Goal: Information Seeking & Learning: Learn about a topic

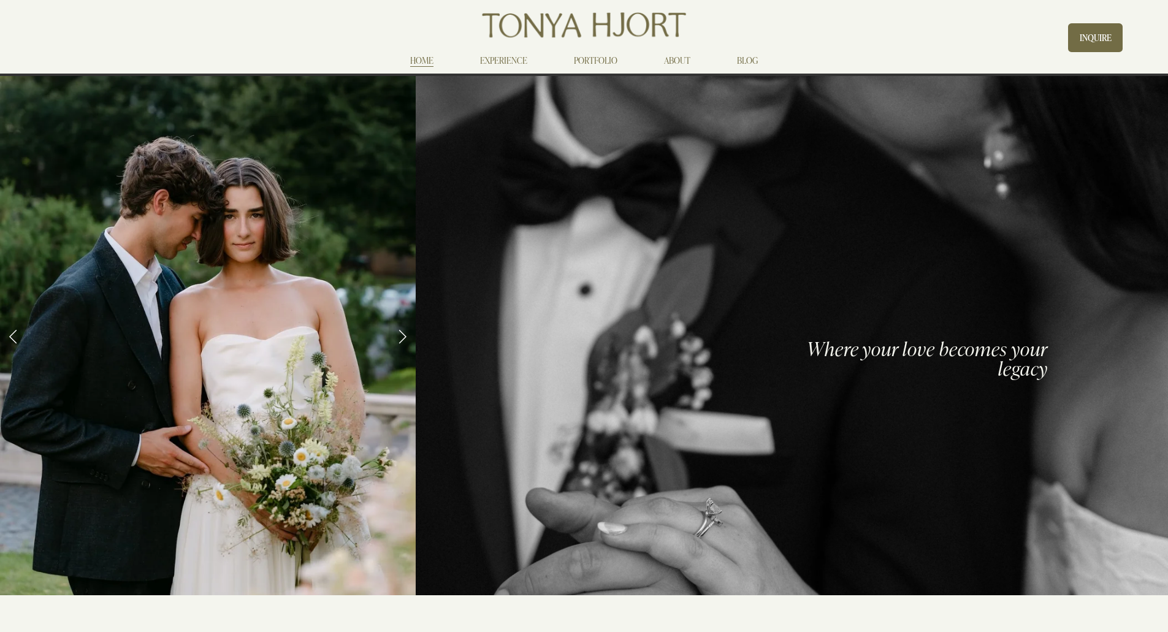
click at [13, 333] on link "Previous Slide" at bounding box center [13, 336] width 27 height 37
click at [401, 333] on link "Next Slide" at bounding box center [402, 336] width 27 height 37
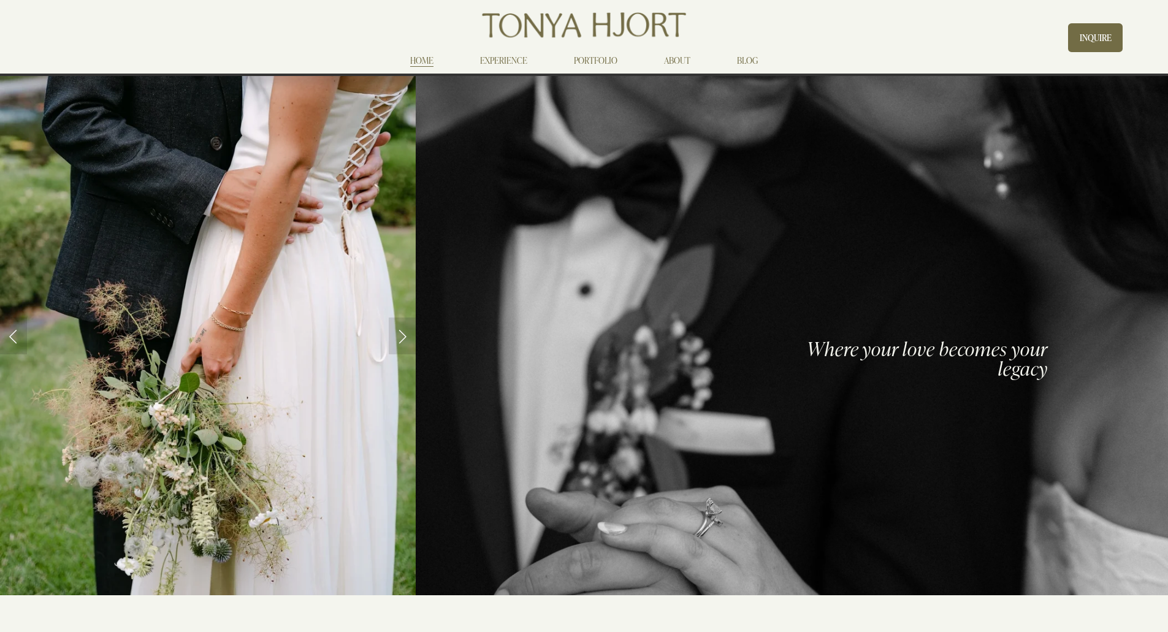
click at [401, 333] on link "Next Slide" at bounding box center [402, 336] width 27 height 37
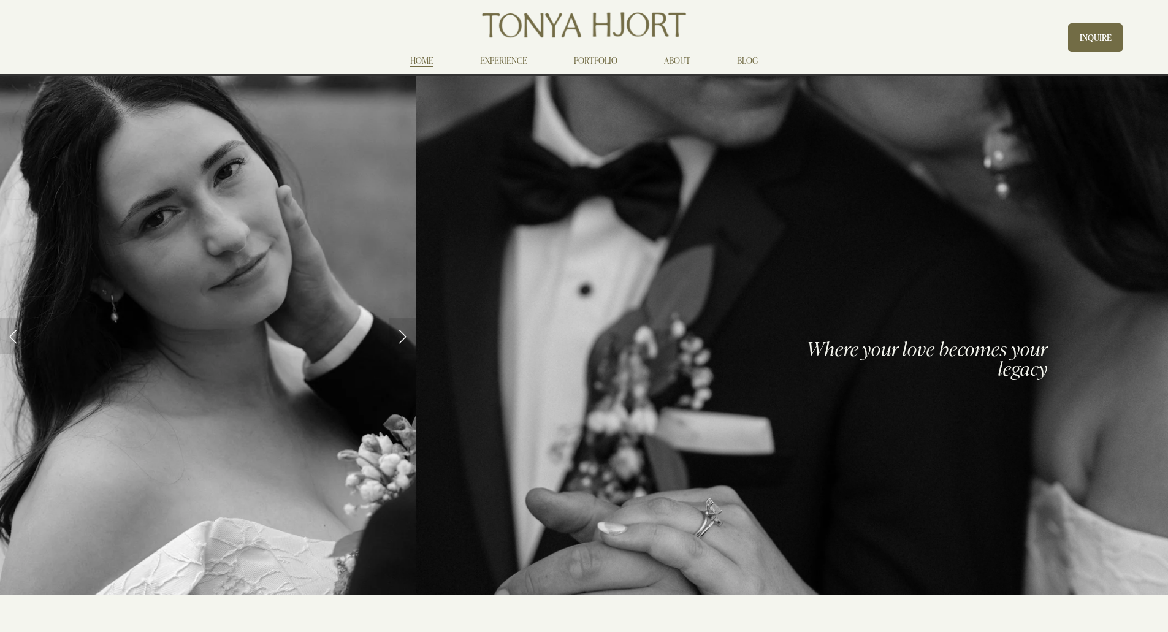
click at [14, 336] on link "Previous Slide" at bounding box center [13, 336] width 27 height 37
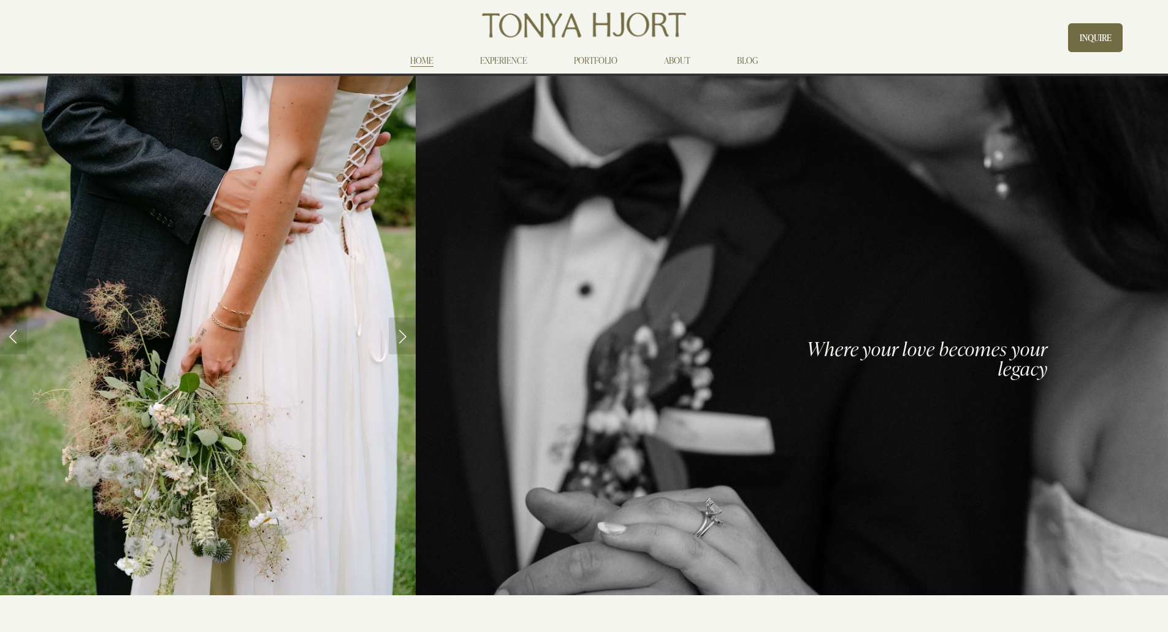
click at [673, 59] on link "ABOUT" at bounding box center [677, 60] width 26 height 15
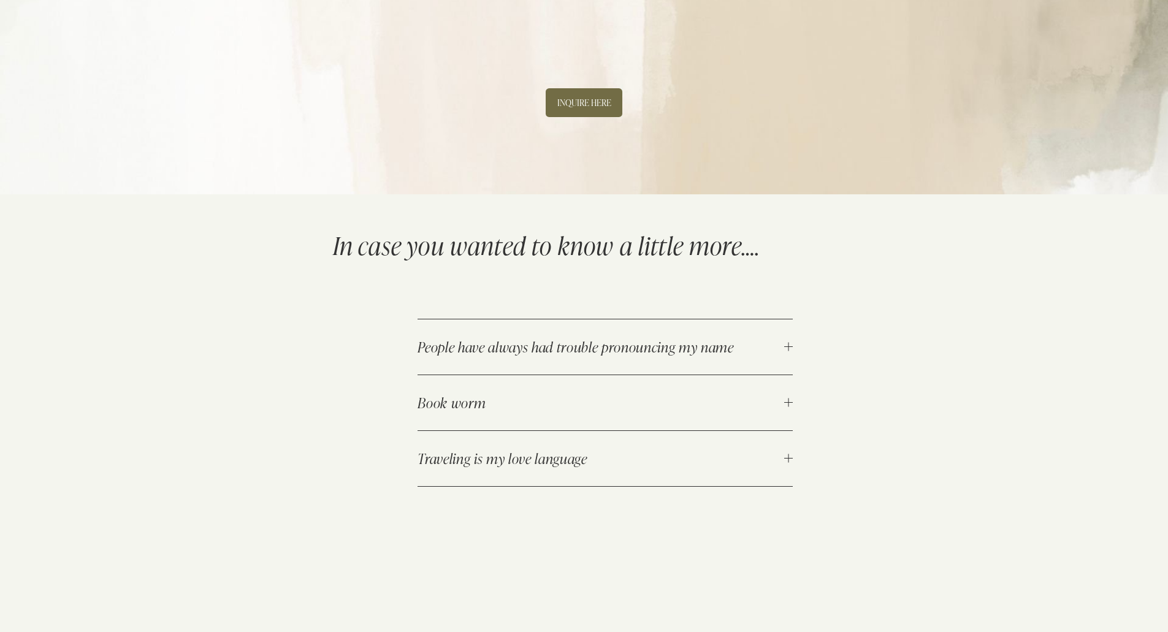
scroll to position [1349, 0]
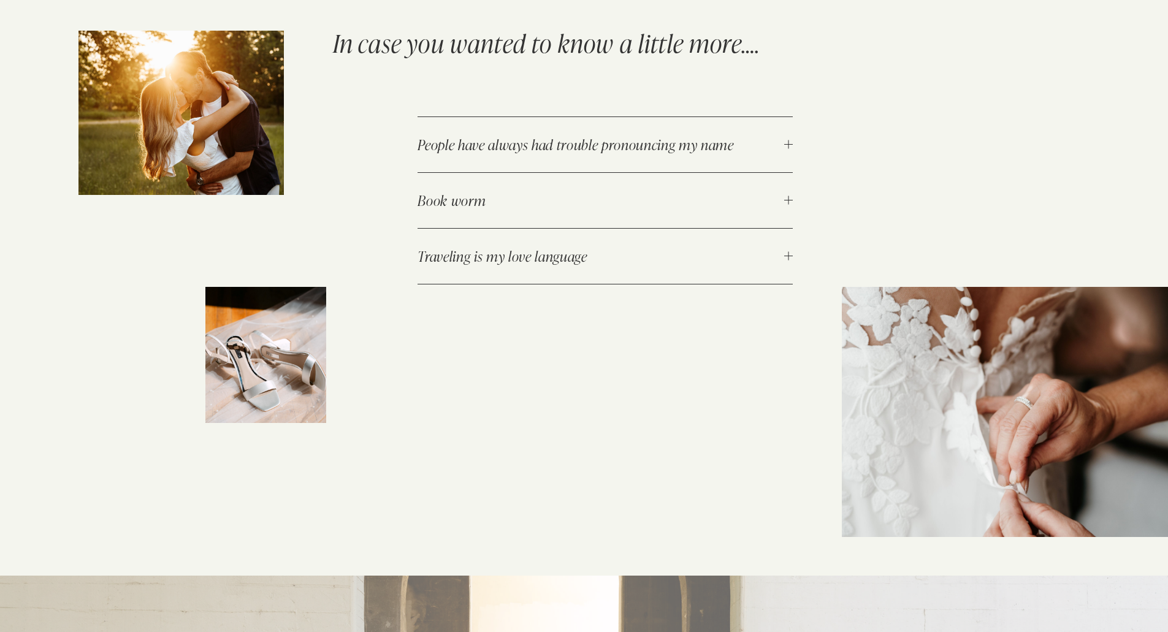
click at [787, 147] on div at bounding box center [788, 144] width 9 height 9
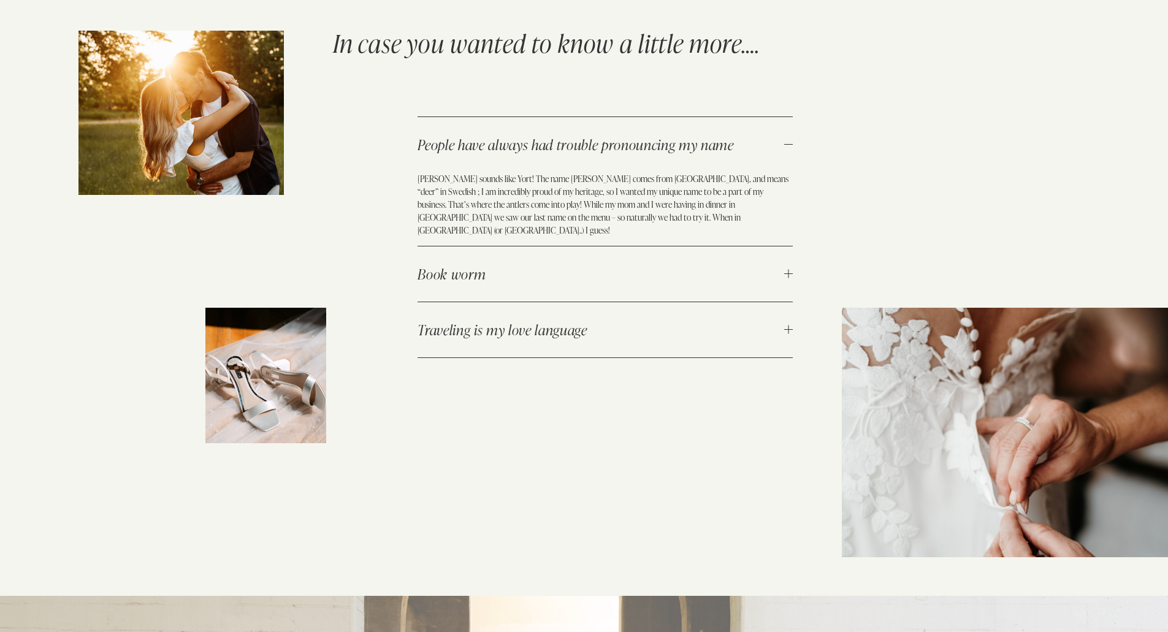
click at [779, 269] on span "Book worm" at bounding box center [601, 274] width 367 height 18
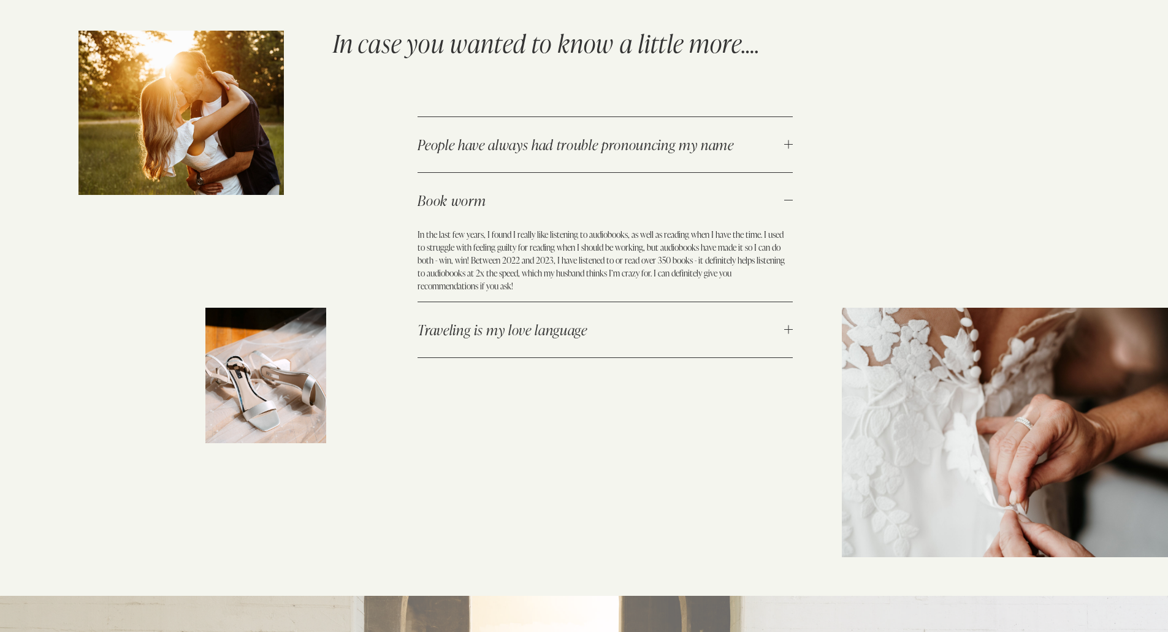
click at [789, 329] on div at bounding box center [788, 330] width 9 height 9
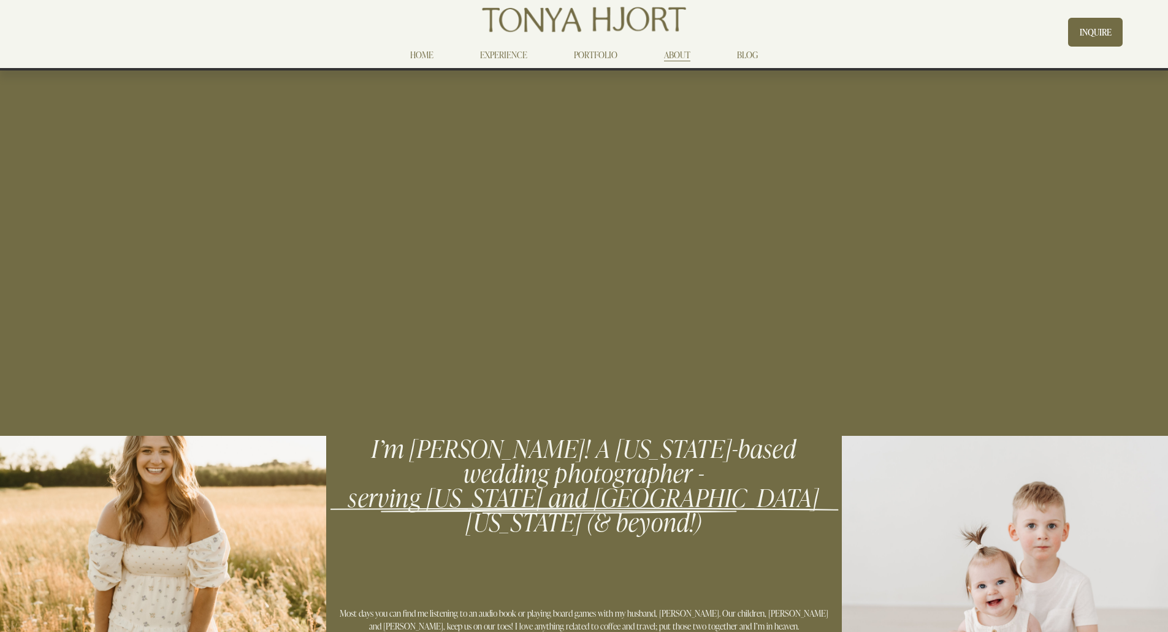
scroll to position [0, 0]
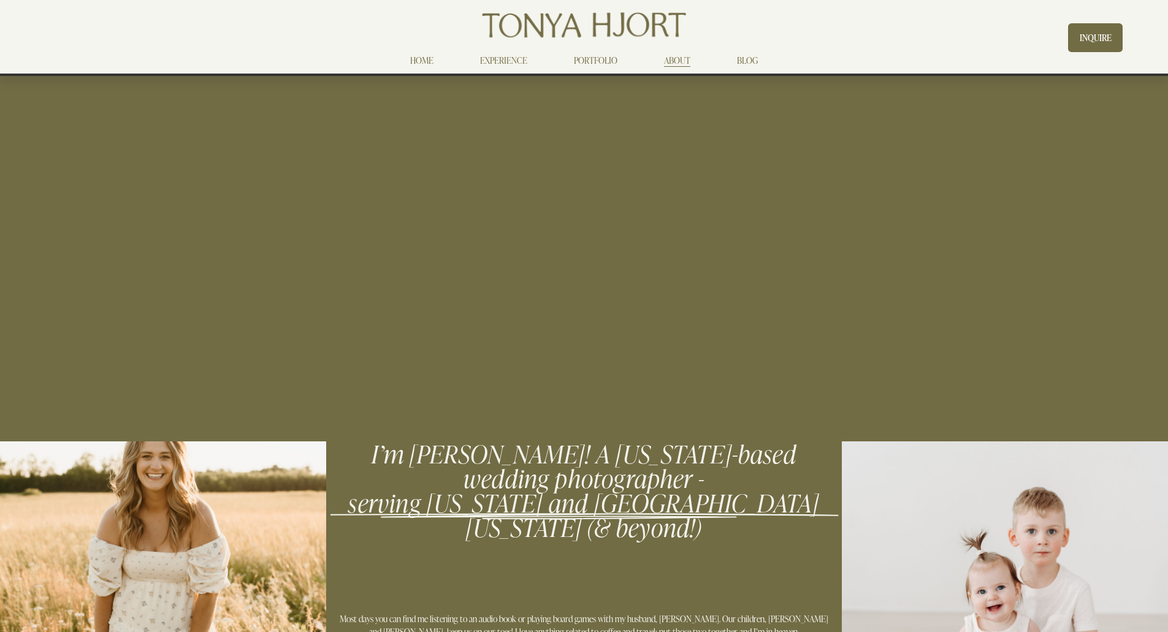
click at [489, 52] on div "HOME EXPERIENCE PORTFOLIO ABOUT BLOG" at bounding box center [584, 37] width 538 height 59
click at [493, 54] on link "EXPERIENCE" at bounding box center [503, 60] width 47 height 15
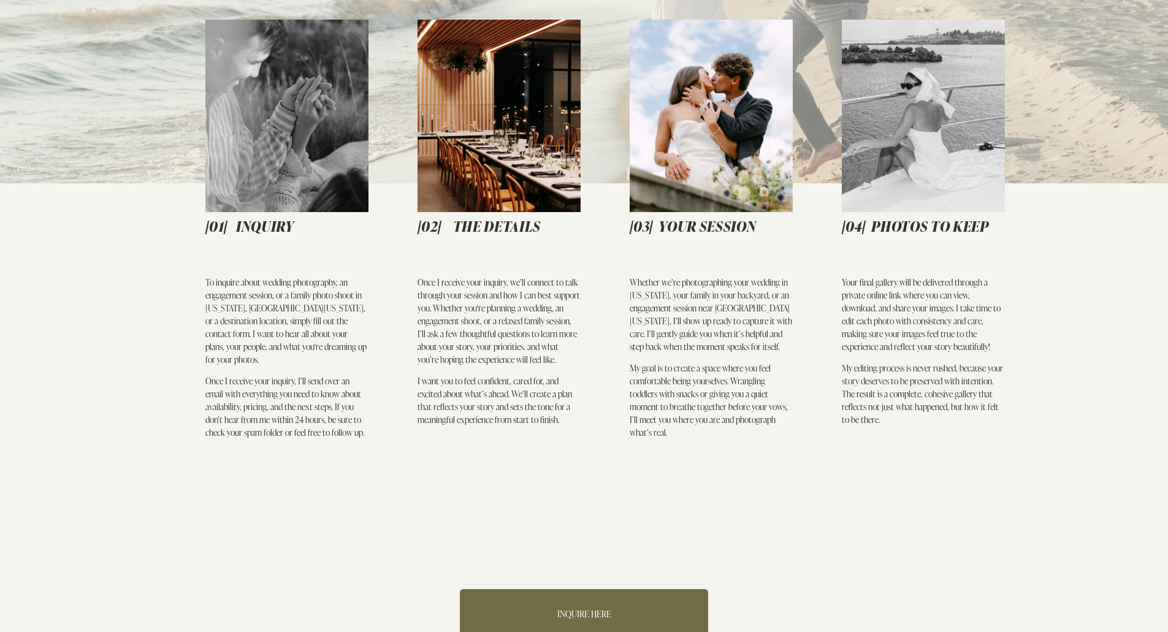
scroll to position [552, 0]
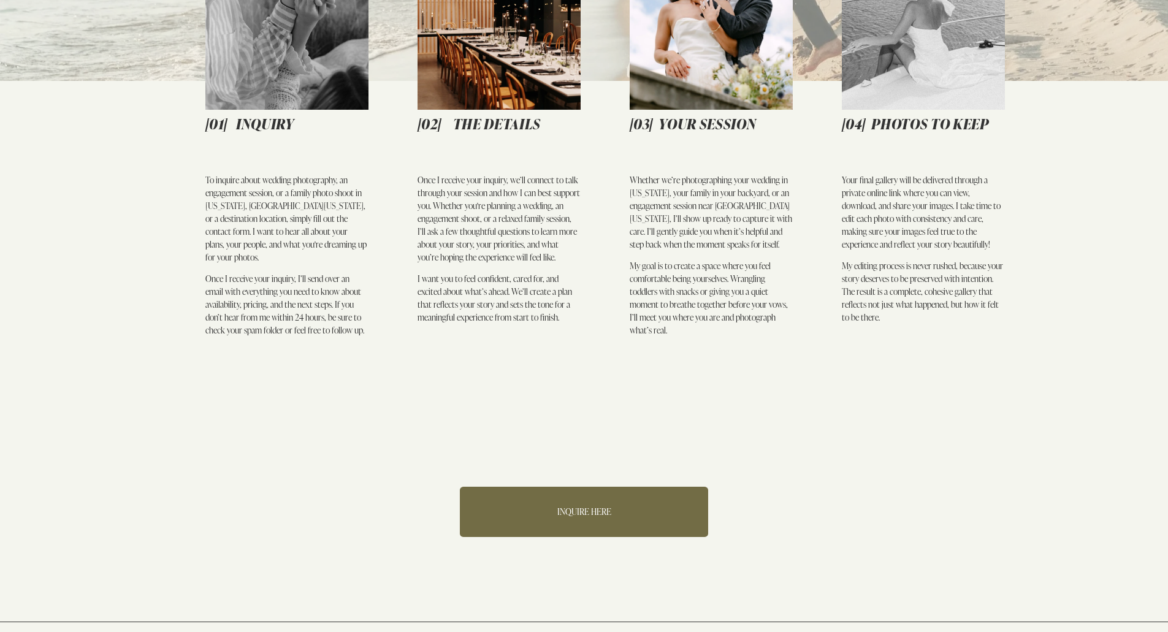
scroll to position [429, 0]
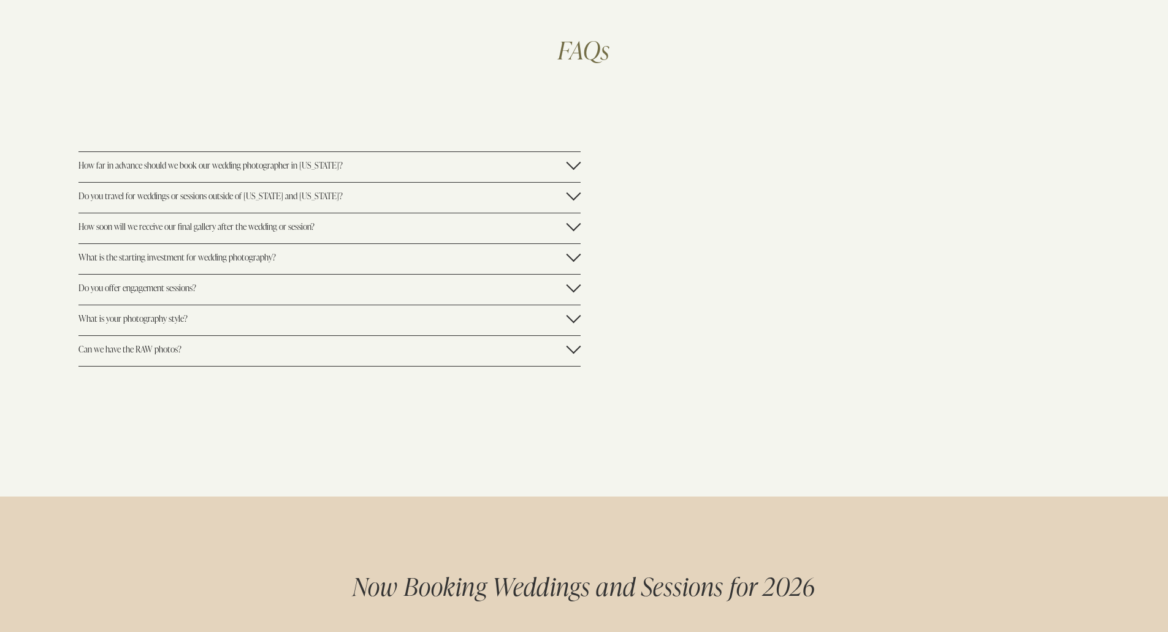
scroll to position [3372, 0]
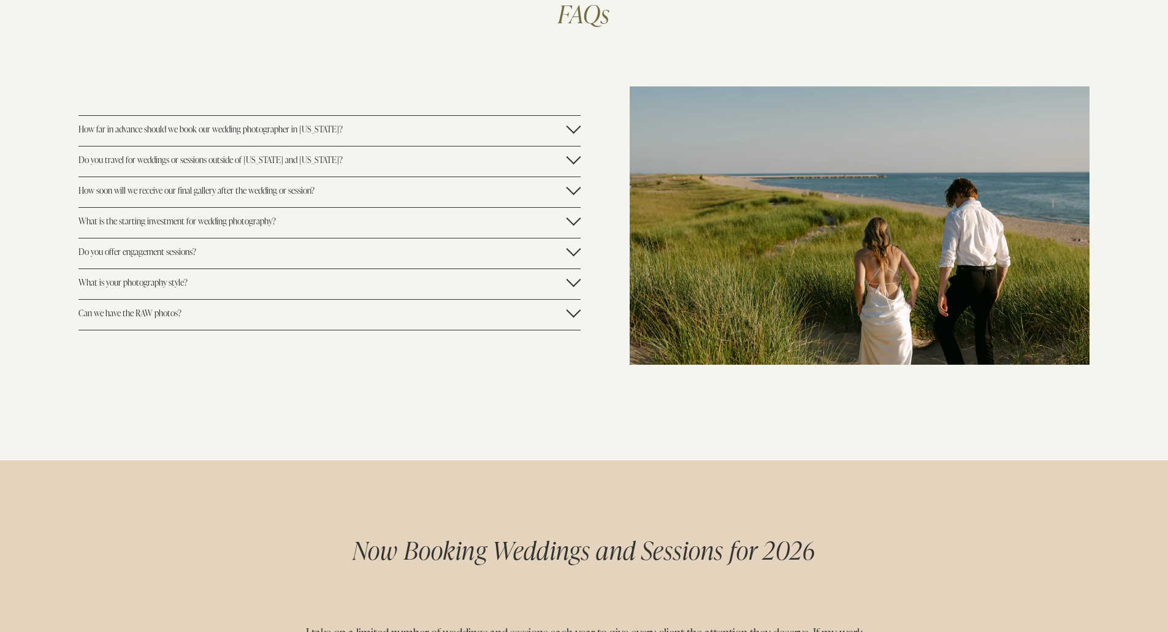
click at [117, 323] on button "Can we have the RAW photos?" at bounding box center [329, 315] width 502 height 30
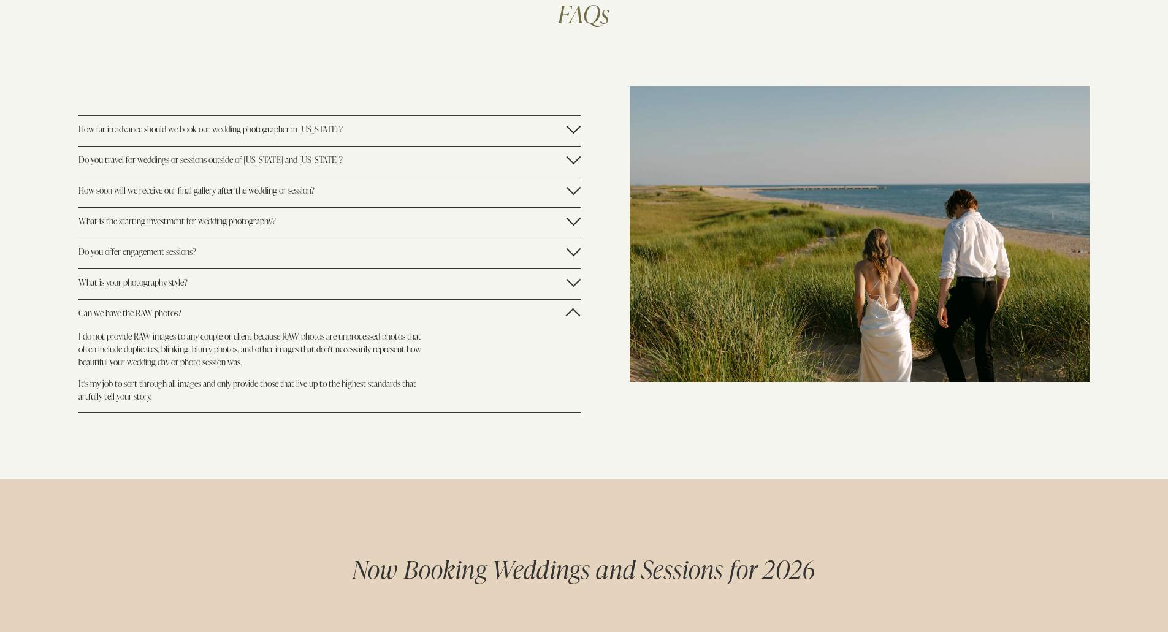
click at [117, 316] on span "Can we have the RAW photos?" at bounding box center [321, 313] width 487 height 12
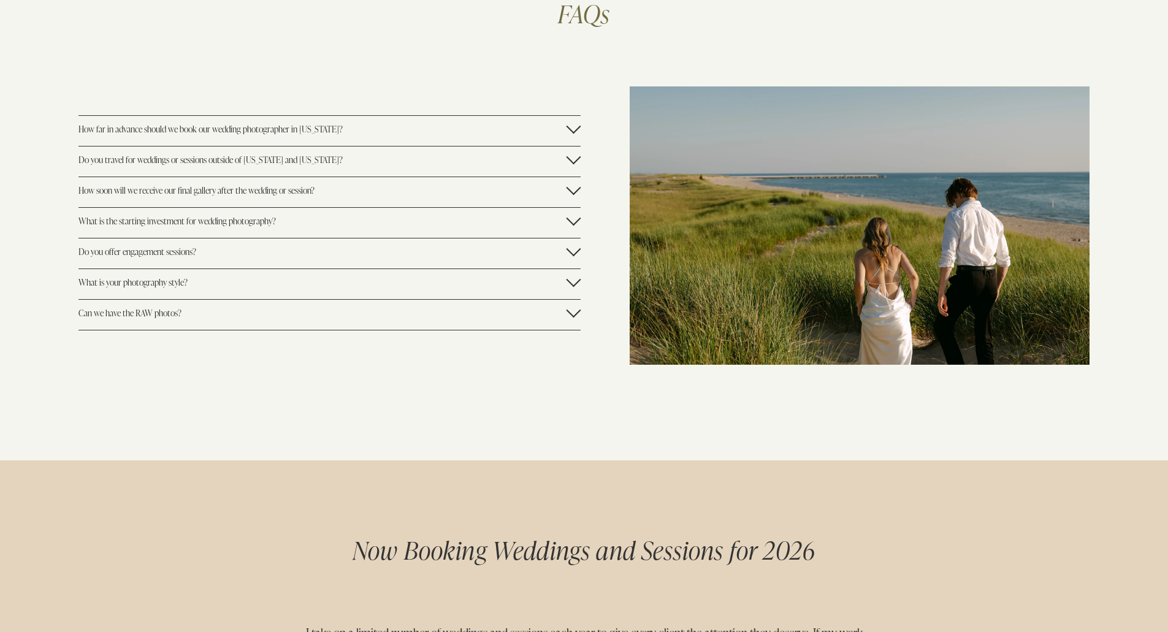
click at [115, 288] on span "What is your photography style?" at bounding box center [321, 283] width 487 height 12
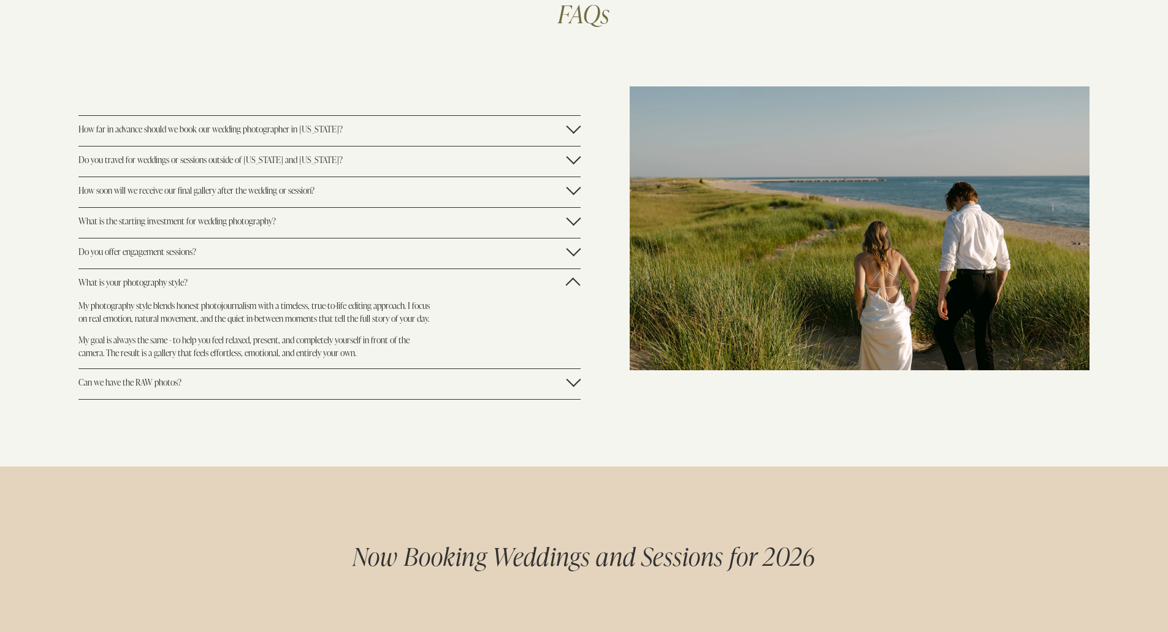
click at [113, 288] on span "What is your photography style?" at bounding box center [321, 283] width 487 height 12
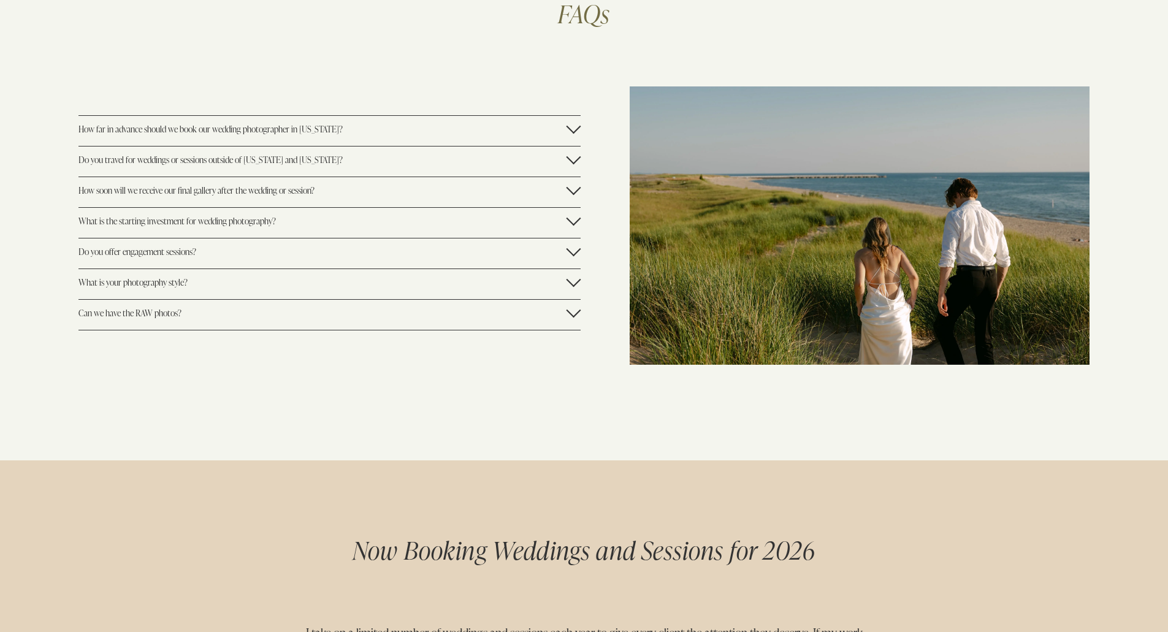
click at [133, 251] on span "Do you offer engagement sessions?" at bounding box center [321, 252] width 487 height 12
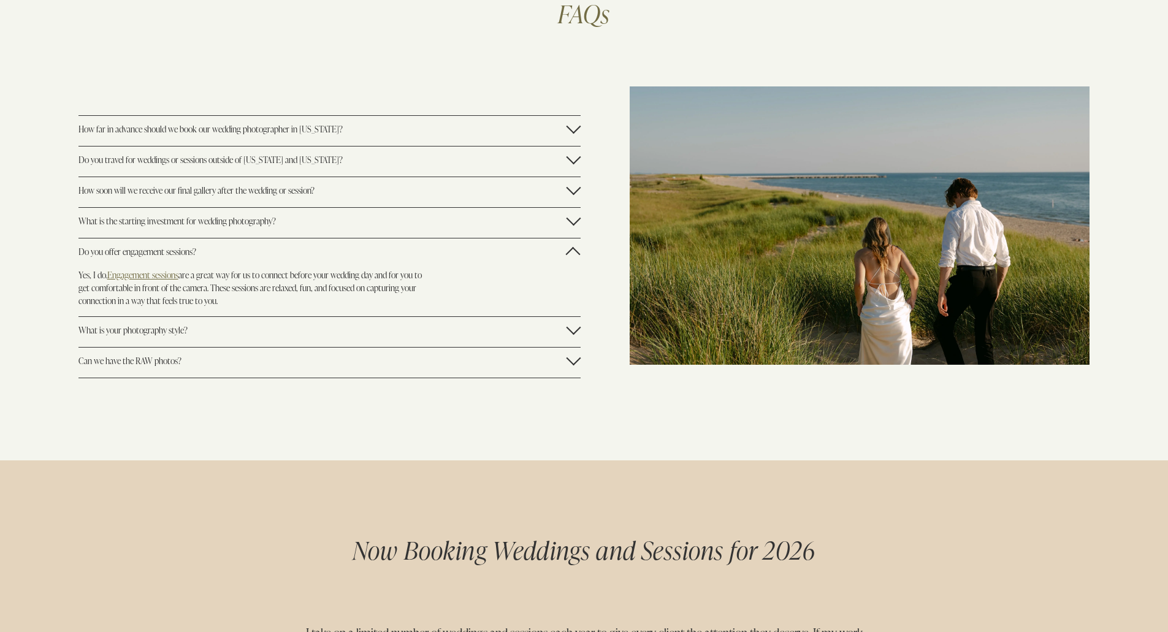
click at [129, 253] on span "Do you offer engagement sessions?" at bounding box center [321, 252] width 487 height 12
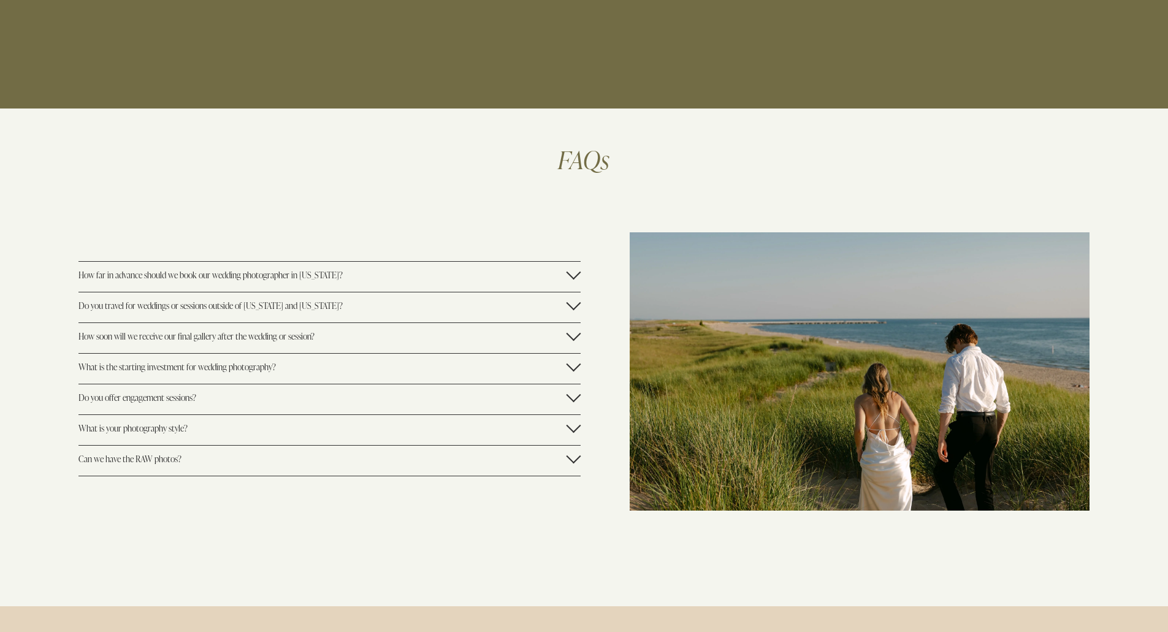
scroll to position [3188, 0]
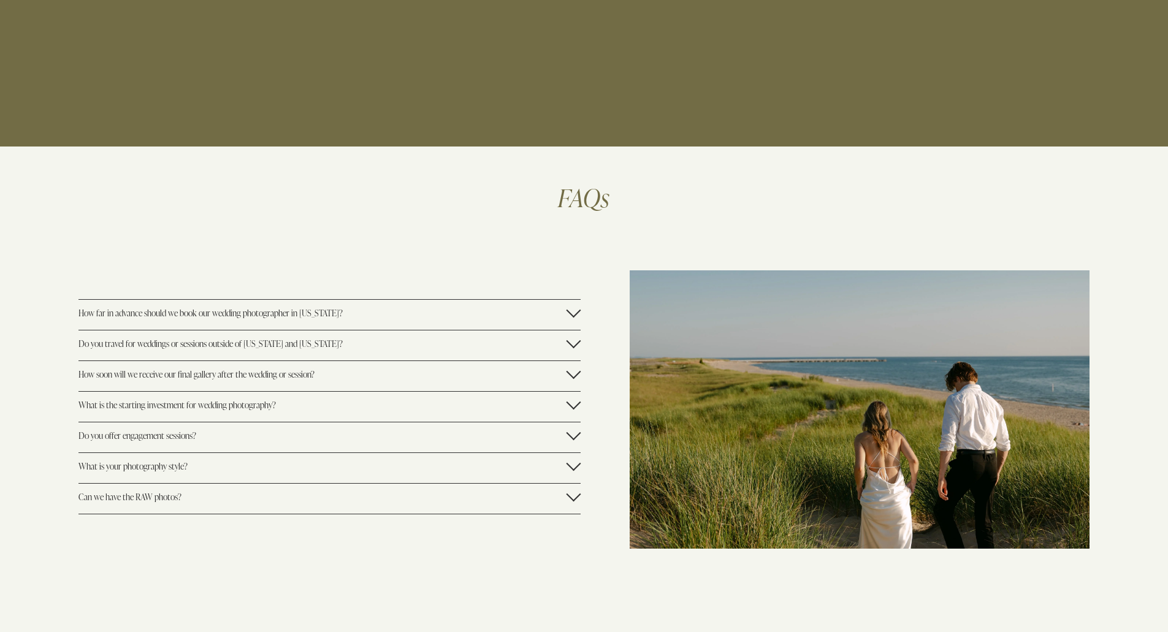
click at [172, 409] on span "What is the starting investment for wedding photography?" at bounding box center [321, 405] width 487 height 12
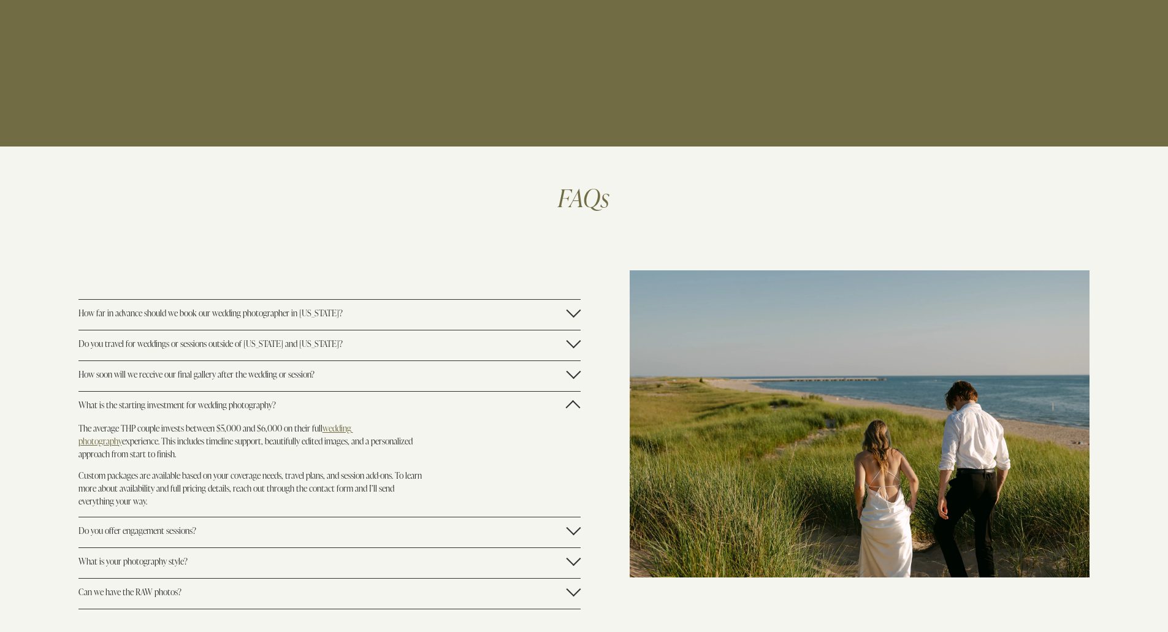
click at [172, 409] on span "What is the starting investment for wedding photography?" at bounding box center [321, 405] width 487 height 12
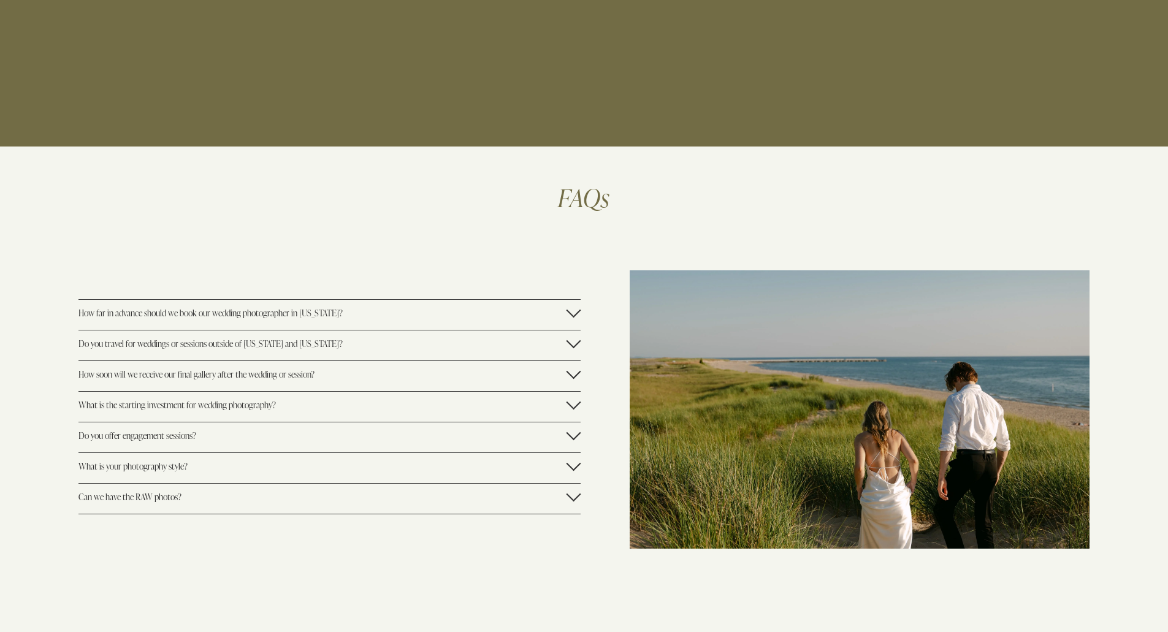
click at [170, 375] on span "How soon will we receive our final gallery after the wedding or session?" at bounding box center [321, 375] width 487 height 12
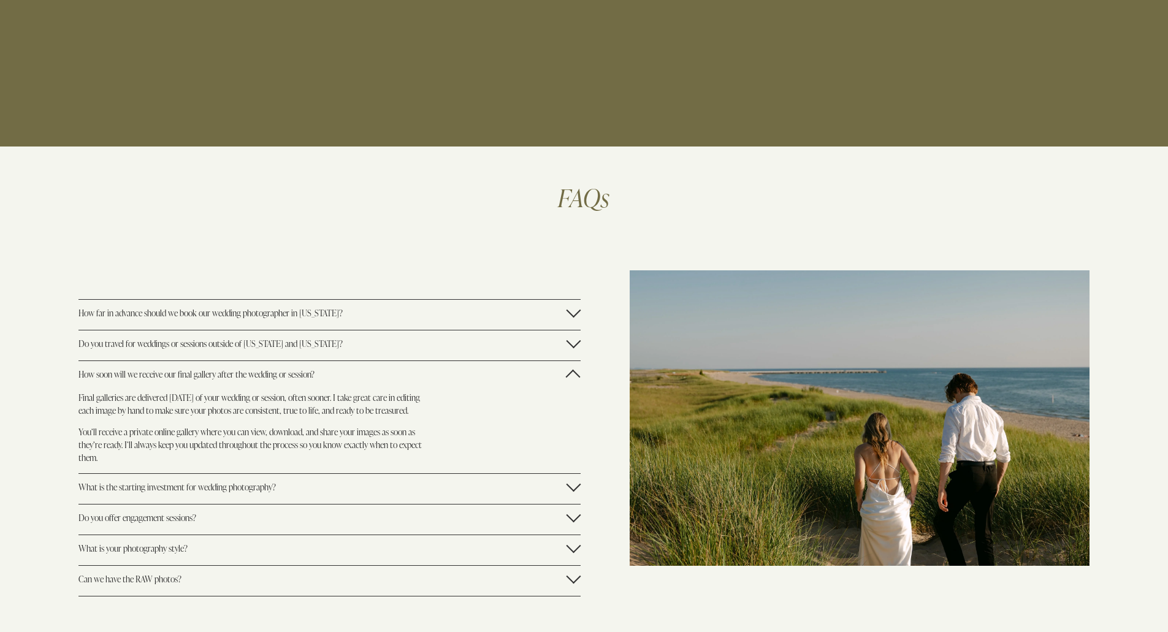
click at [311, 375] on span "How soon will we receive our final gallery after the wedding or session?" at bounding box center [321, 375] width 487 height 12
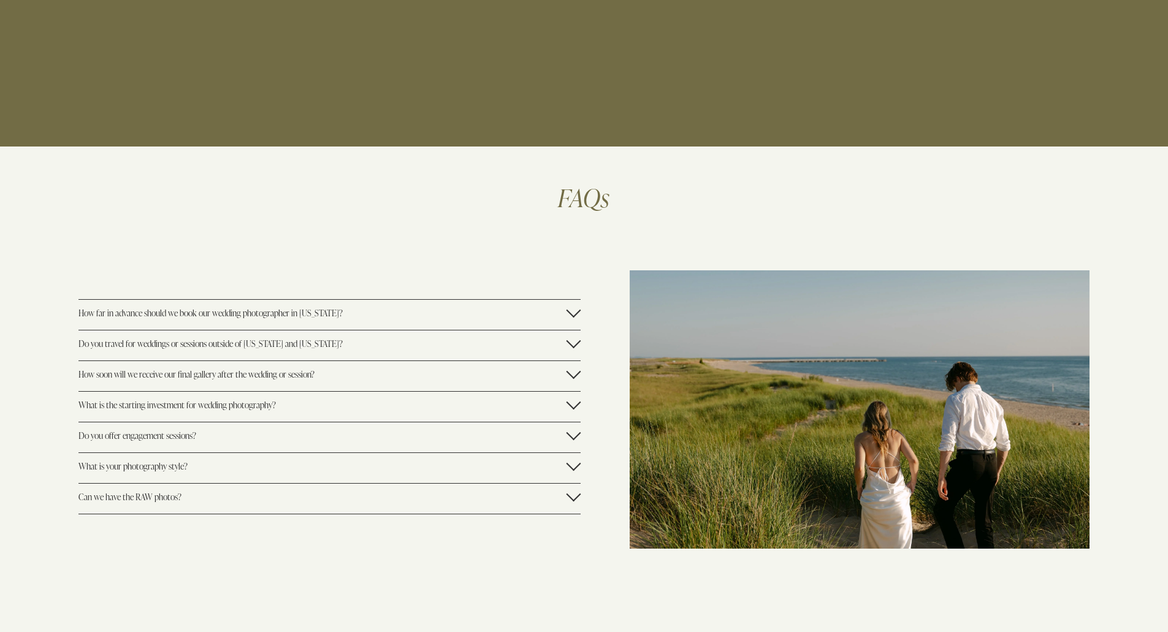
click at [292, 347] on span "Do you travel for weddings or sessions outside of [US_STATE] and [US_STATE]?" at bounding box center [321, 344] width 487 height 12
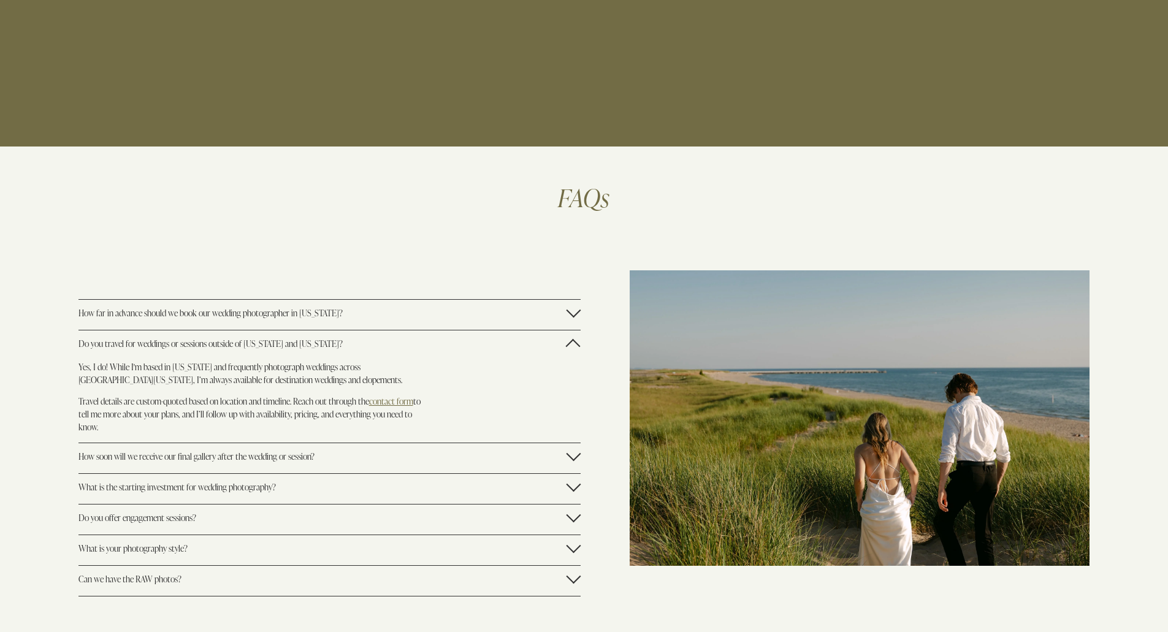
click at [292, 347] on span "Do you travel for weddings or sessions outside of [US_STATE] and [US_STATE]?" at bounding box center [321, 344] width 487 height 12
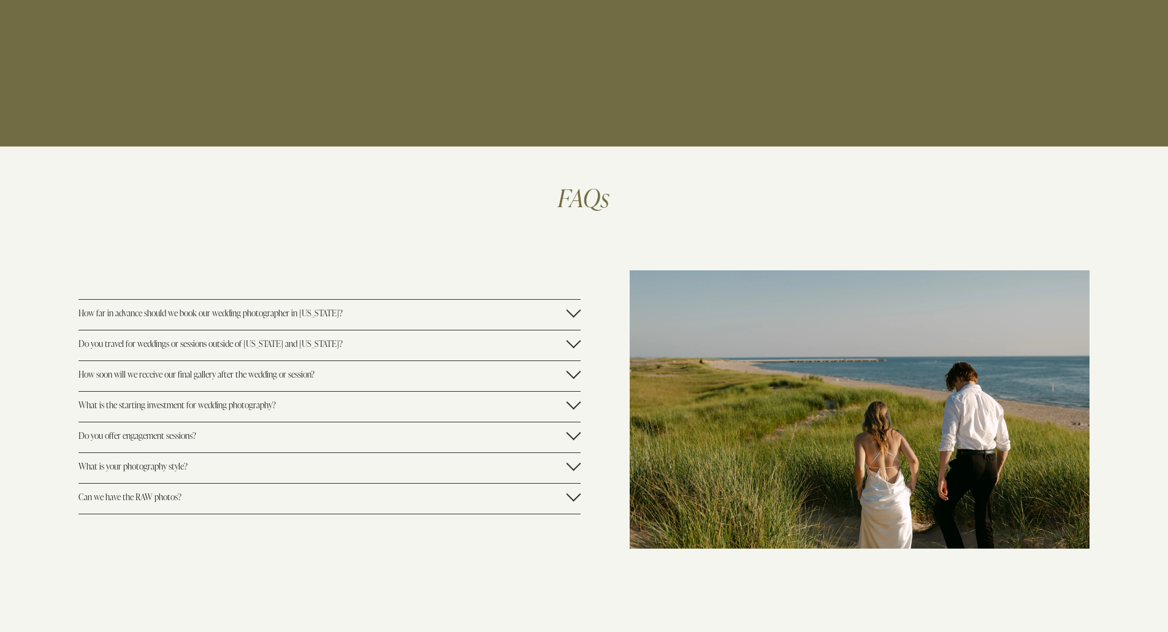
click at [283, 308] on button "How far in advance should we book our wedding photographer in [US_STATE]?" at bounding box center [329, 315] width 502 height 30
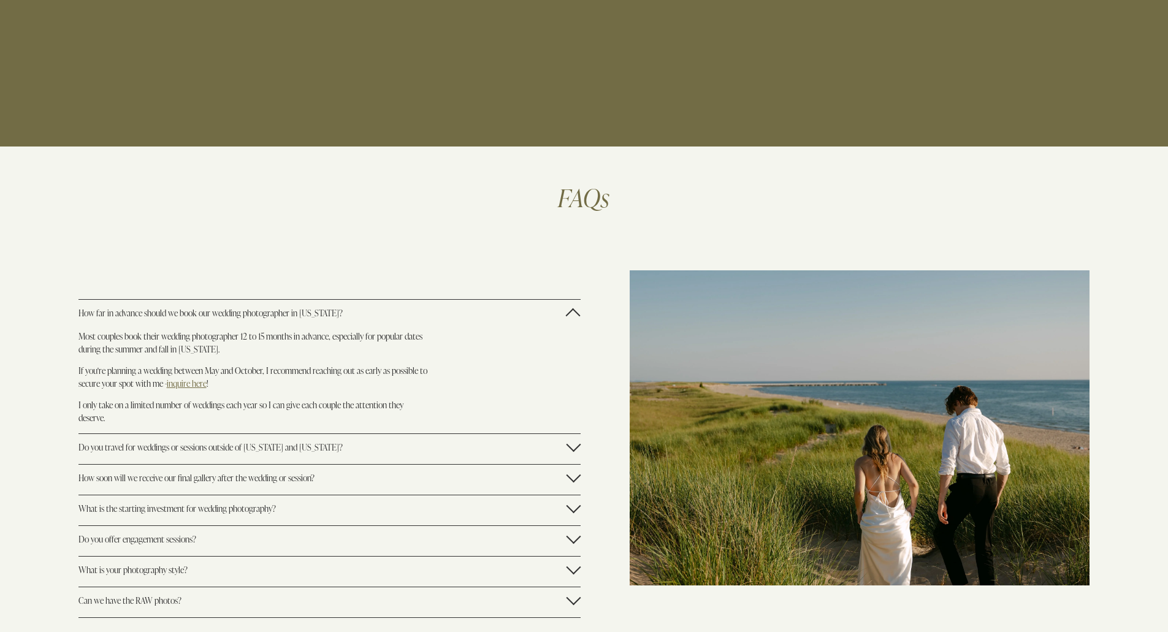
click at [357, 318] on span "How far in advance should we book our wedding photographer in [US_STATE]?" at bounding box center [321, 313] width 487 height 12
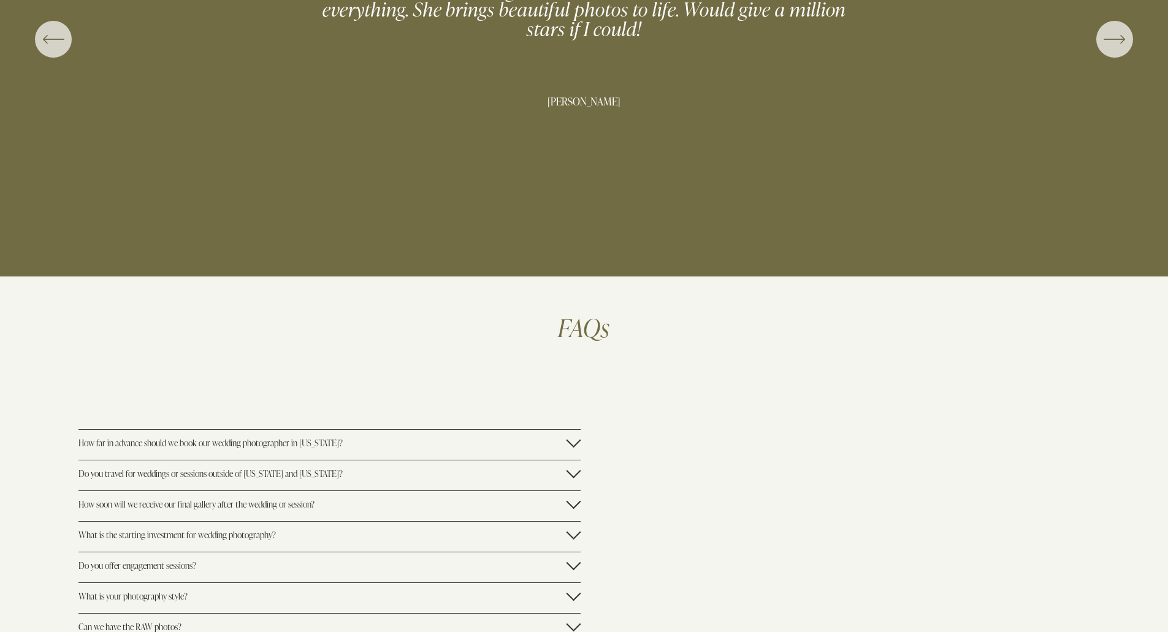
scroll to position [2821, 0]
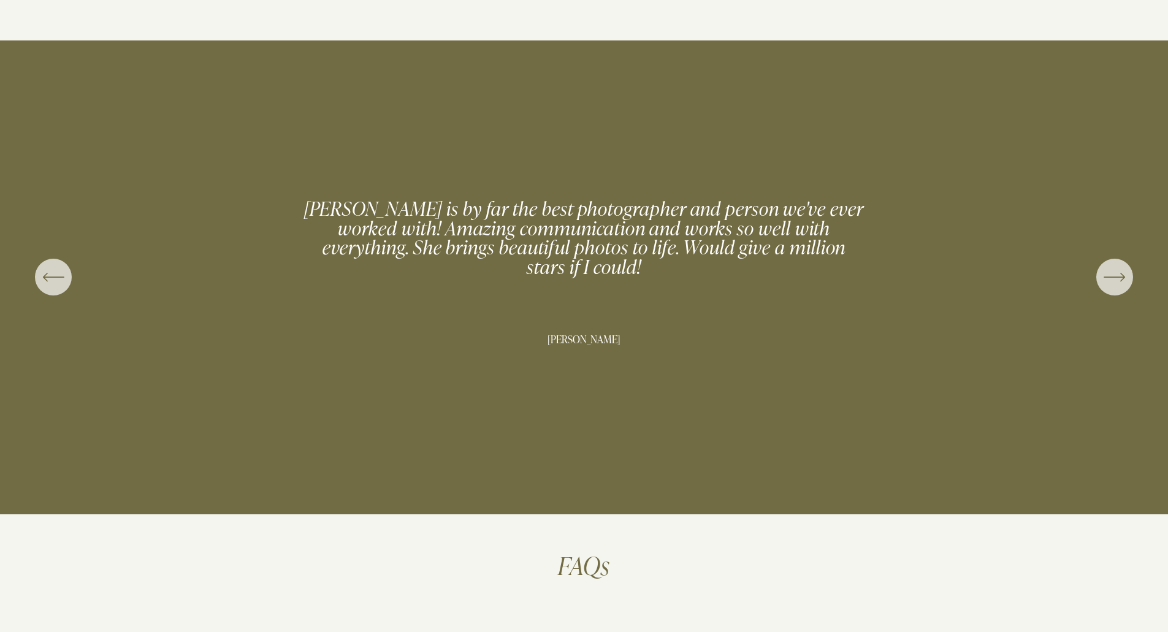
click at [1106, 280] on icon "\a \a \a Next\a \a" at bounding box center [1115, 277] width 22 height 22
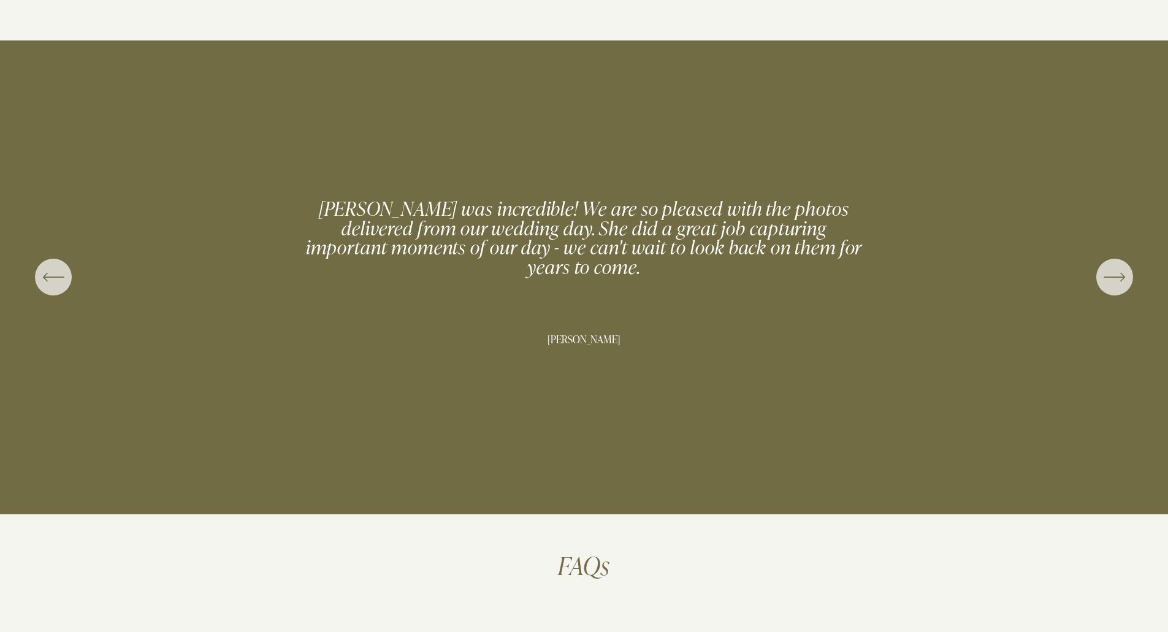
click at [1106, 280] on icon "\a \a \a Next\a \a" at bounding box center [1115, 277] width 22 height 22
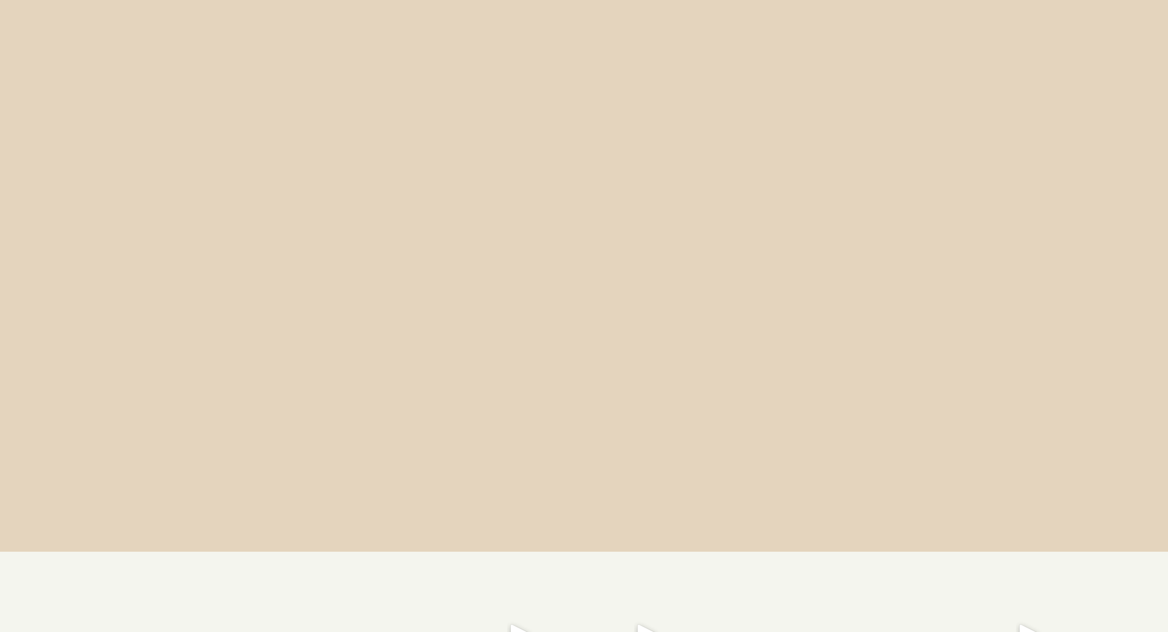
scroll to position [4425, 0]
